Goal: Task Accomplishment & Management: Use online tool/utility

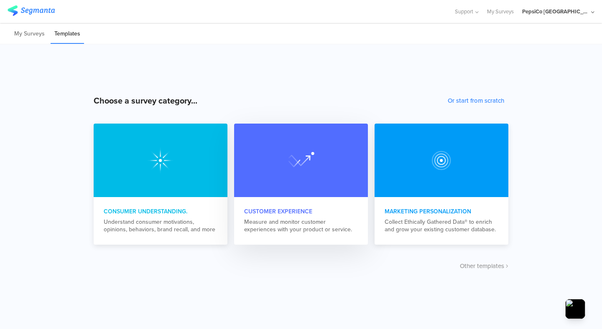
click at [295, 195] on div at bounding box center [301, 161] width 134 height 74
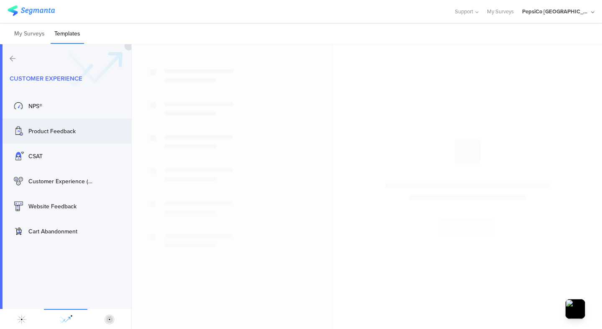
click at [79, 136] on div "Product Feedback" at bounding box center [54, 131] width 84 height 13
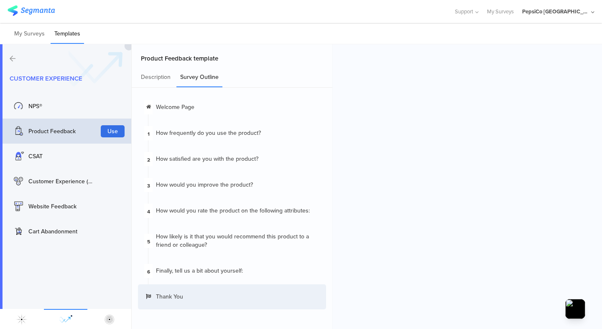
click at [113, 131] on button "Use" at bounding box center [113, 131] width 24 height 12
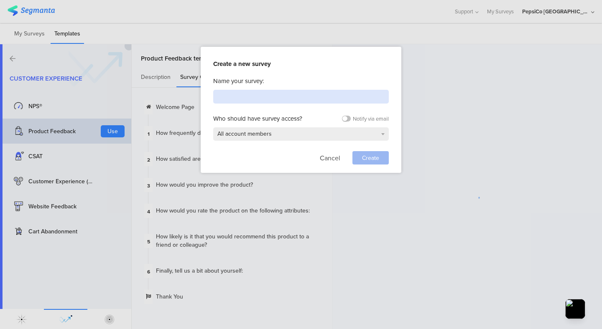
click at [267, 94] on input at bounding box center [300, 97] width 175 height 14
type input "Survey test - L2A"
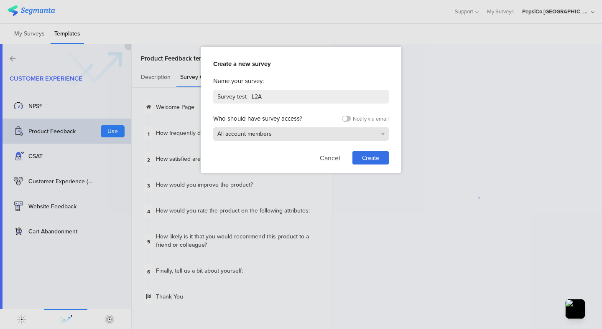
click at [253, 130] on span "All account members" at bounding box center [244, 134] width 54 height 9
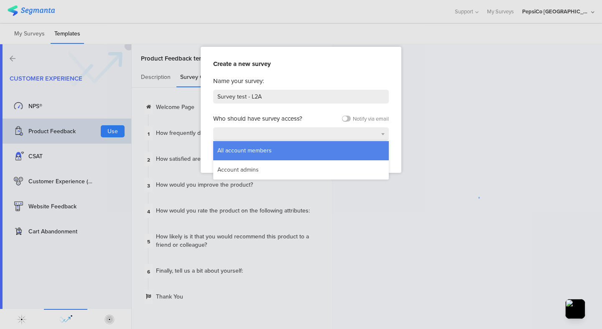
click at [264, 141] on div "All account members" at bounding box center [300, 150] width 175 height 19
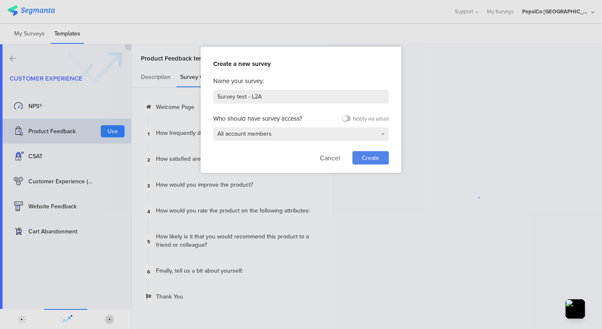
click at [362, 158] on span "Create" at bounding box center [370, 158] width 17 height 9
